Goal: Answer question/provide support: Share knowledge or assist other users

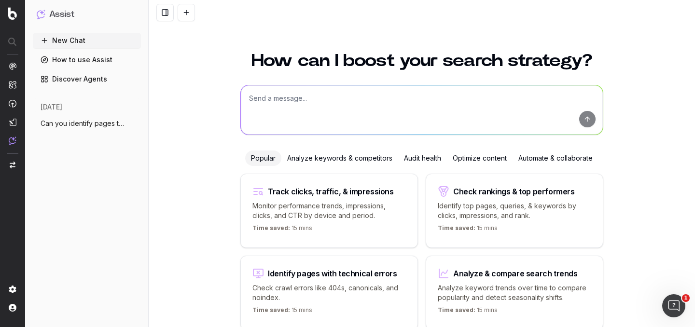
scroll to position [47, 0]
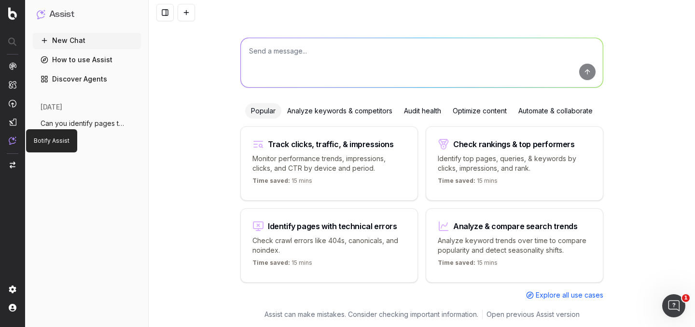
click at [12, 142] on img at bounding box center [13, 141] width 8 height 8
click at [76, 127] on span "Can you identify pages that are performi" at bounding box center [83, 124] width 85 height 10
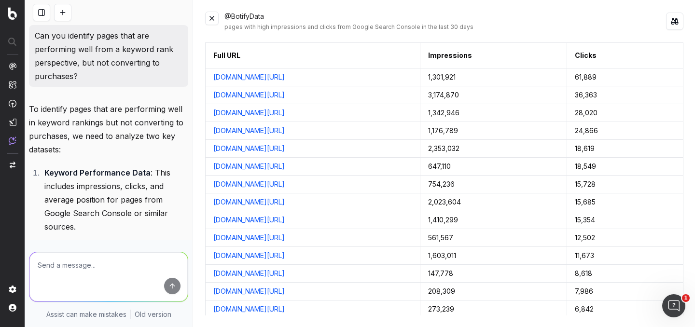
click at [212, 18] on button at bounding box center [212, 19] width 14 height 14
